Goal: Task Accomplishment & Management: Complete application form

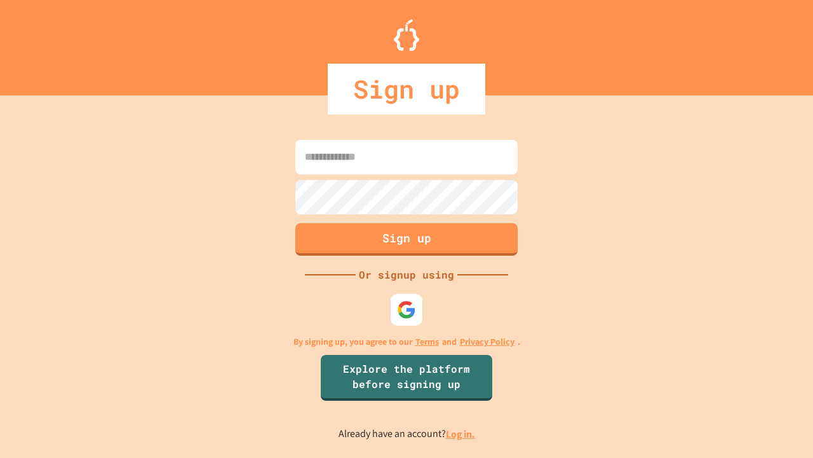
click at [461, 433] on link "Log in." at bounding box center [460, 433] width 29 height 13
